Goal: Information Seeking & Learning: Learn about a topic

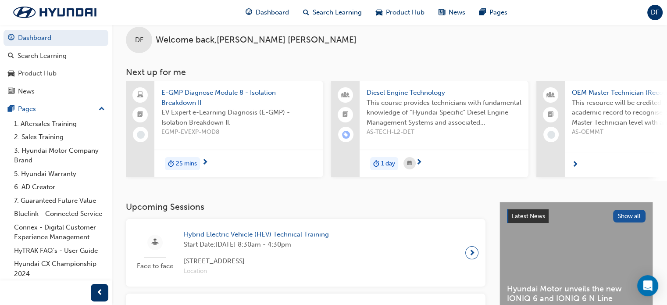
scroll to position [17, 0]
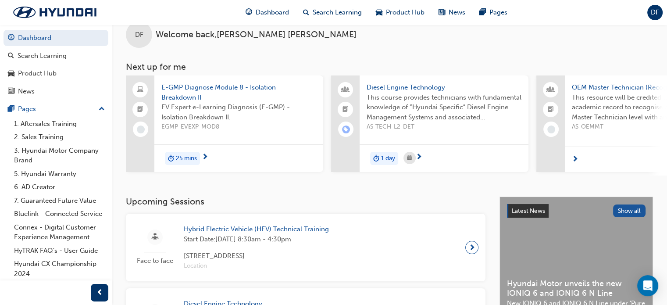
click at [317, 108] on div "E-GMP Diagnose Module 8 - Isolation Breakdown II EV Expert e-Learning Diagnosis…" at bounding box center [238, 109] width 169 height 69
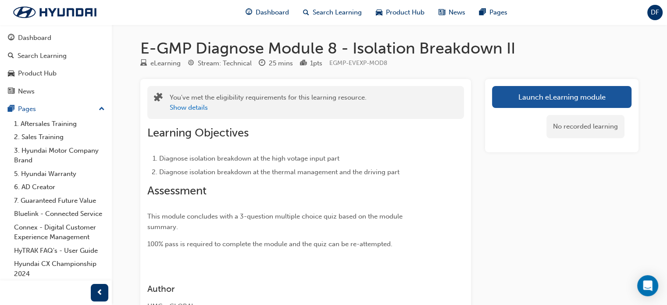
click at [317, 108] on div "Show details" at bounding box center [268, 108] width 197 height 10
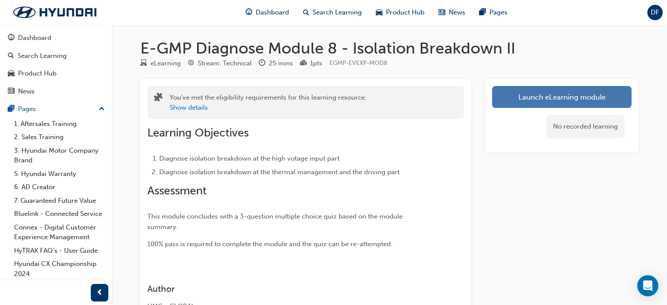
click at [541, 103] on link "Launch eLearning module" at bounding box center [561, 97] width 139 height 22
